Goal: Information Seeking & Learning: Learn about a topic

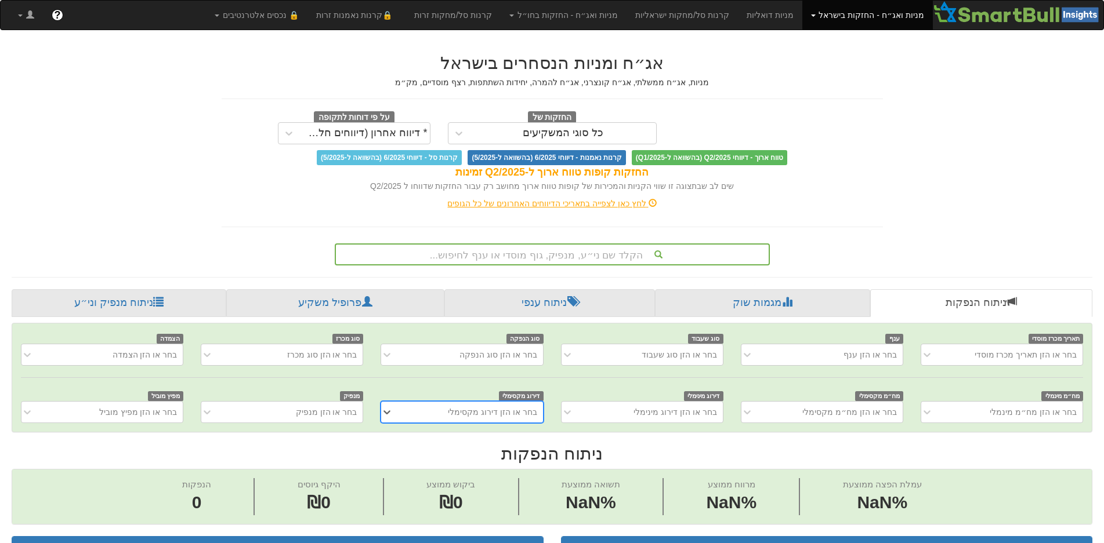
scroll to position [0, 10]
click at [573, 255] on div "הקלד שם ני״ע, מנפיק, גוף מוסדי או ענף לחיפוש..." at bounding box center [552, 255] width 435 height 22
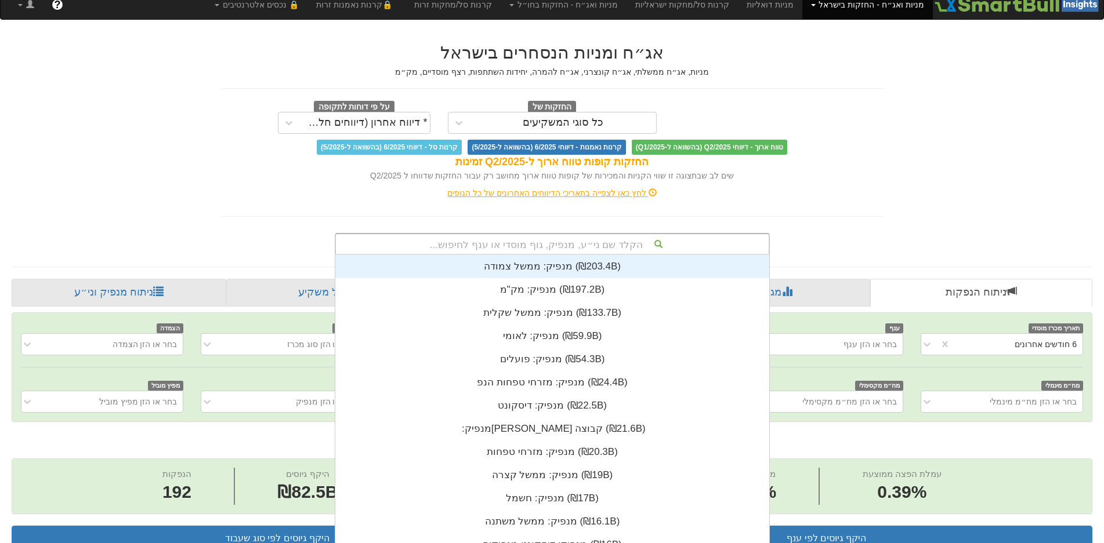
scroll to position [289, 0]
type input "t"
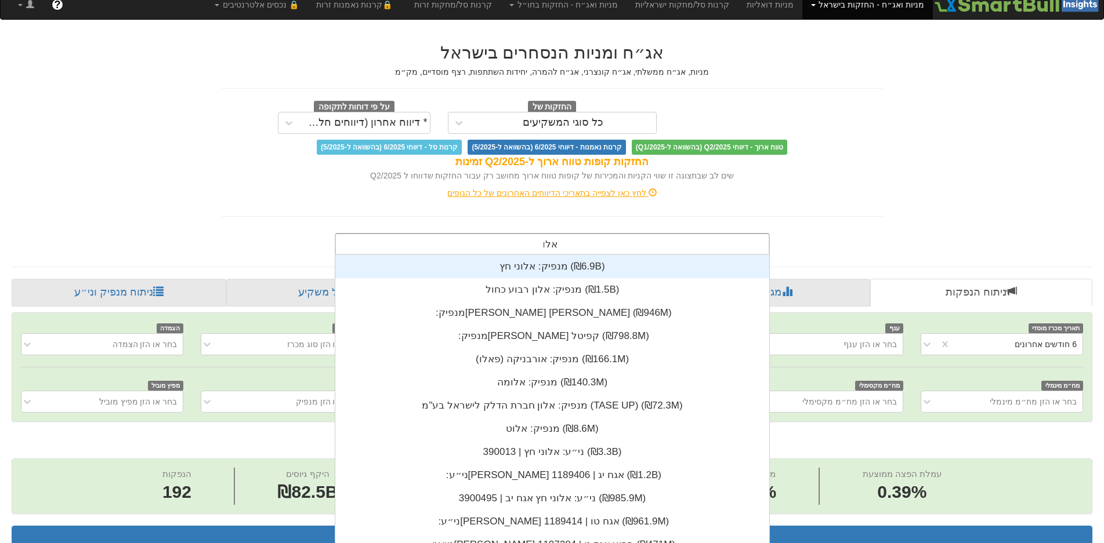
type input "אלומה"
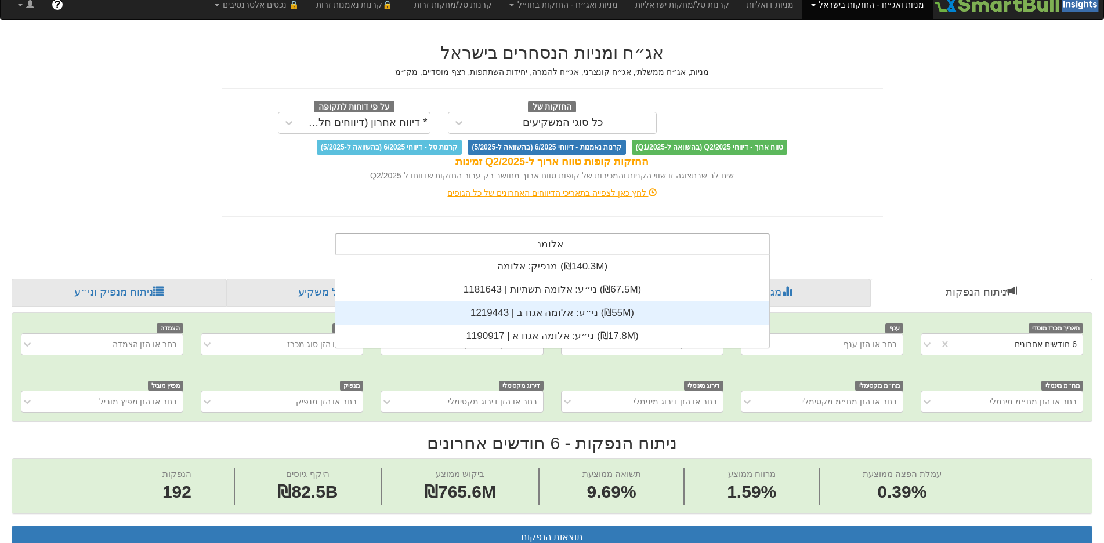
click at [563, 317] on div "ני״ע: ‏אלומה אגח ב | 1219443 ‎(₪55M)‎" at bounding box center [552, 313] width 434 height 23
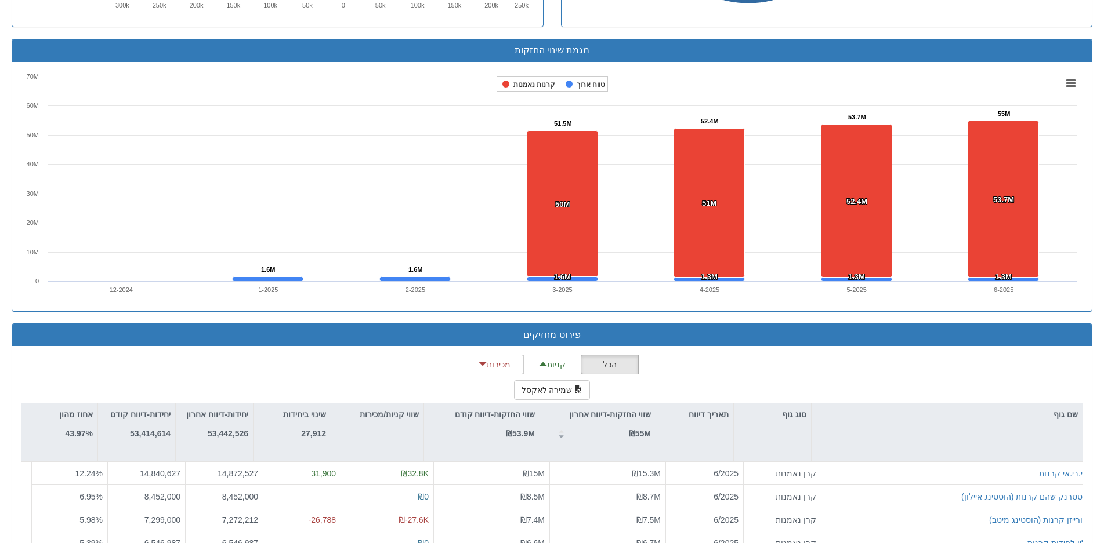
scroll to position [870, 0]
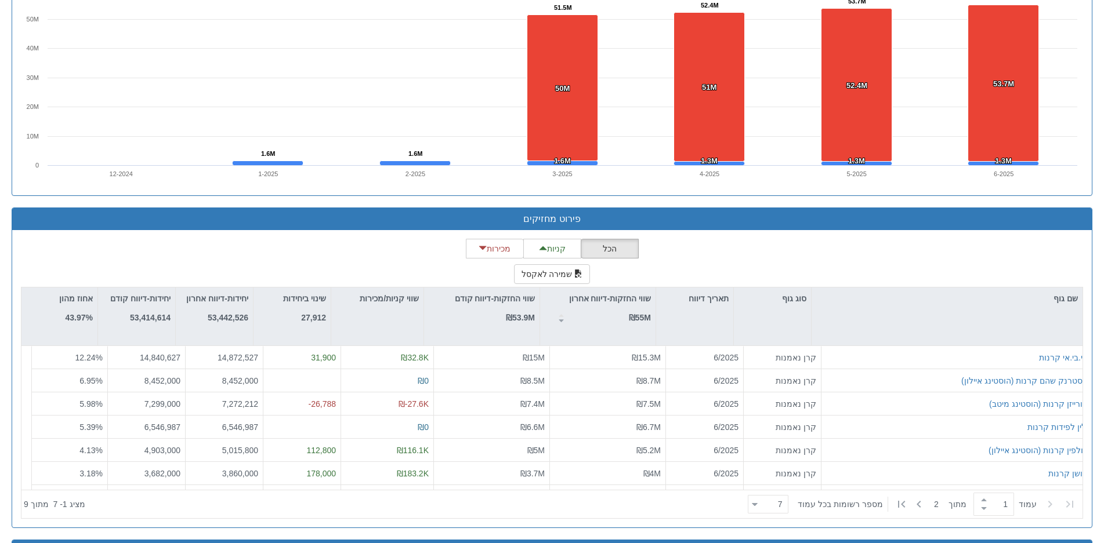
click at [209, 262] on div "הכל קניות מכירות שמירה לאקסל שם גוף סוג גוף תאריך דיווח שווי החזקות-דיווח אחרון…" at bounding box center [552, 379] width 1062 height 280
click at [918, 502] on icon at bounding box center [919, 505] width 14 height 14
type input "2"
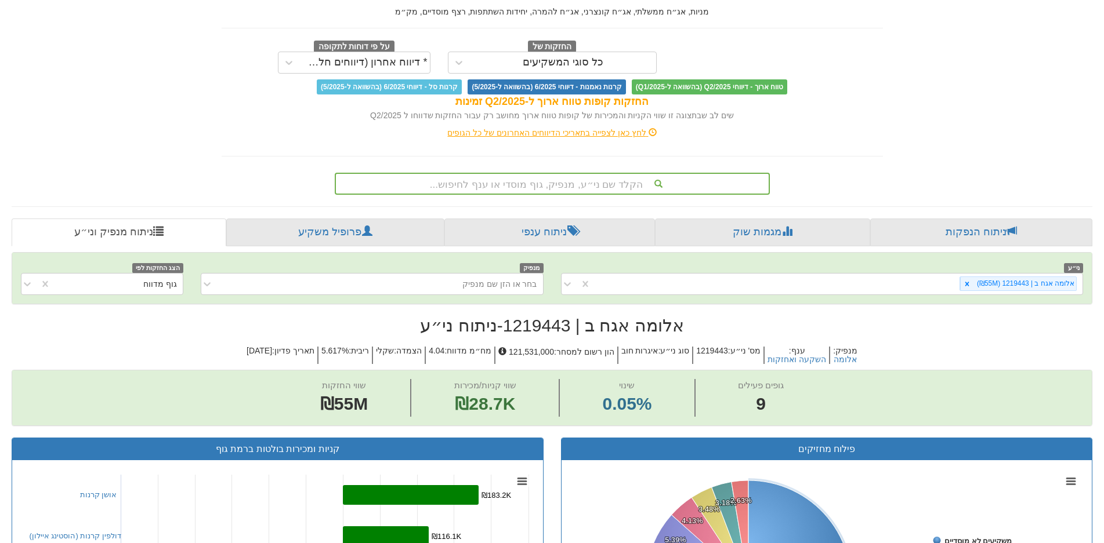
scroll to position [0, 0]
